Goal: Task Accomplishment & Management: Use online tool/utility

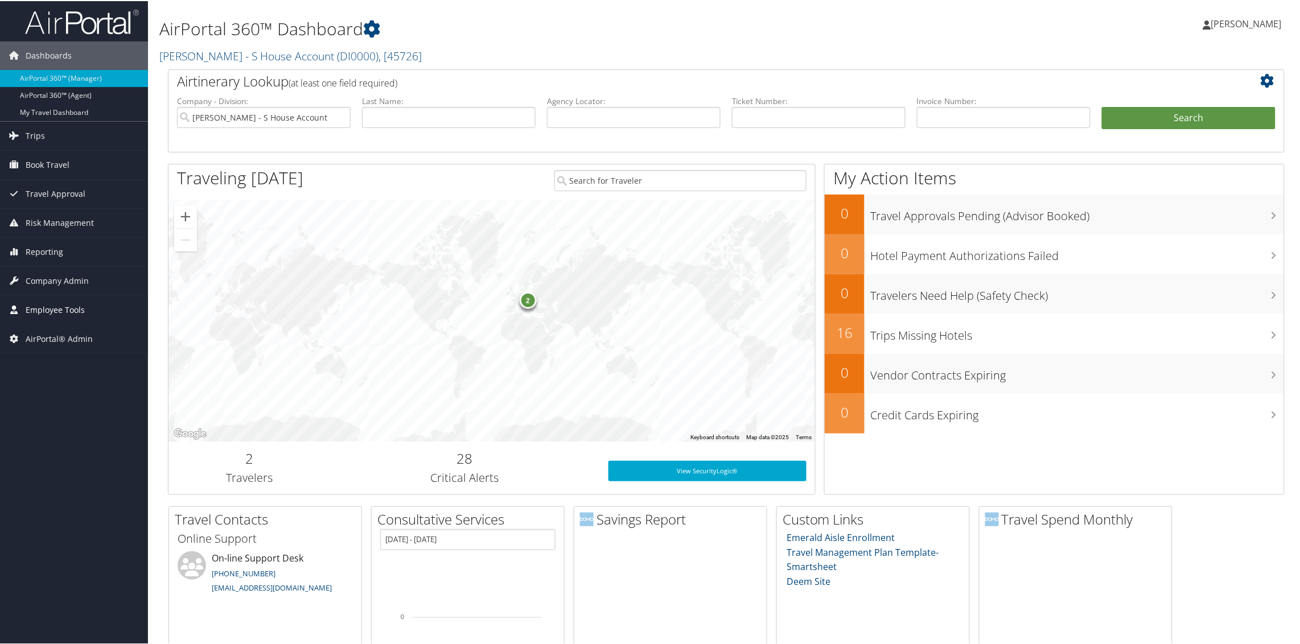
click at [57, 310] on span "Employee Tools" at bounding box center [55, 309] width 59 height 28
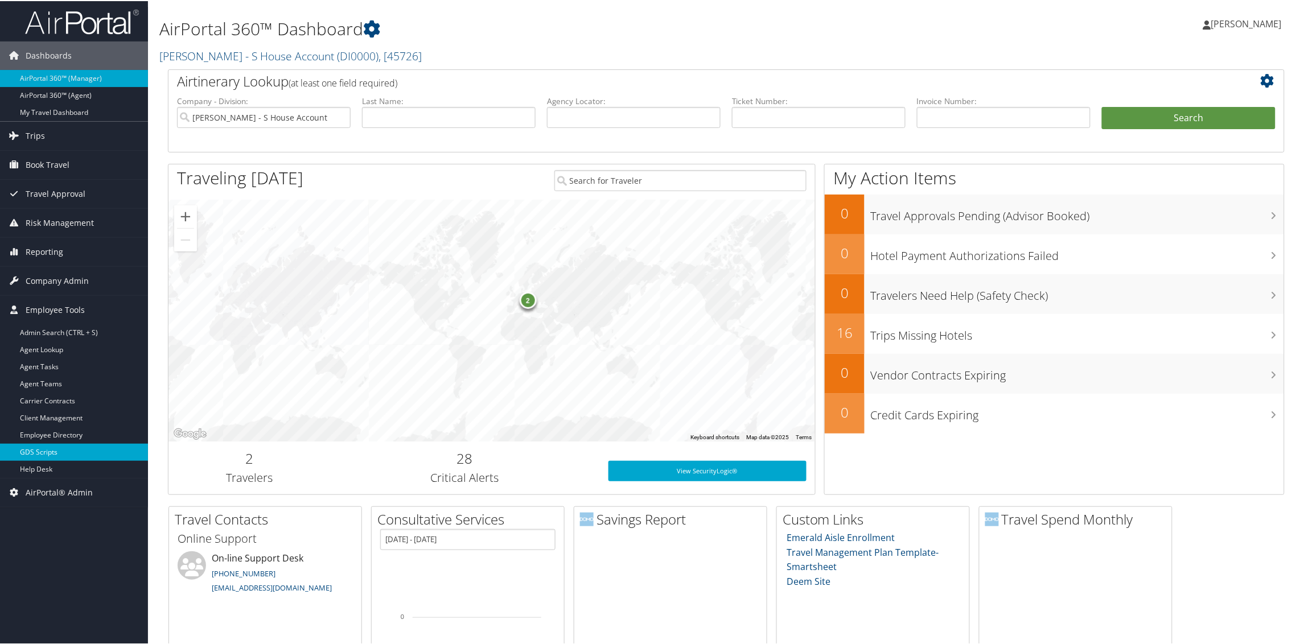
click at [36, 456] on link "GDS Scripts" at bounding box center [74, 451] width 148 height 17
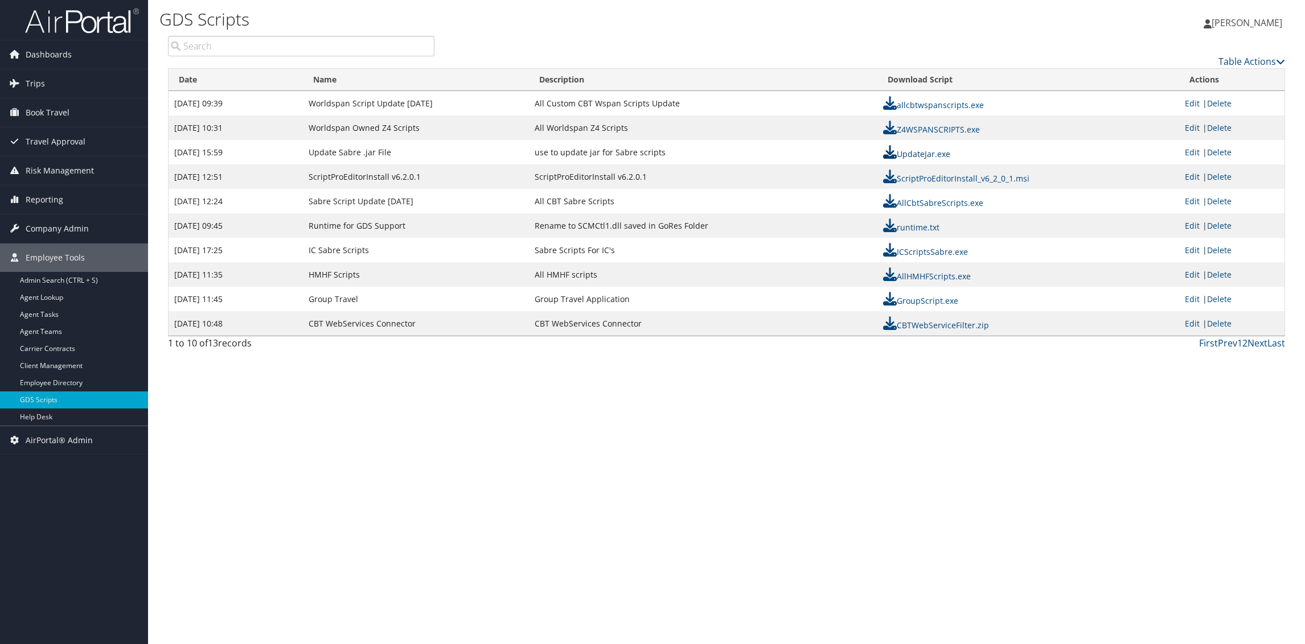
click at [935, 151] on link "UpdateJar.exe" at bounding box center [916, 154] width 67 height 11
click at [920, 149] on link "UpdateJar.exe" at bounding box center [916, 154] width 67 height 11
click at [431, 381] on div "GDS Scripts [PERSON_NAME] [PERSON_NAME] My Settings Travel Agency Contacts Log …" at bounding box center [726, 322] width 1157 height 644
